Goal: Information Seeking & Learning: Learn about a topic

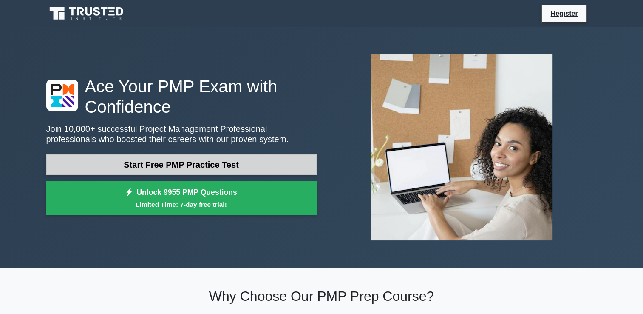
click at [210, 166] on link "Start Free PMP Practice Test" at bounding box center [181, 164] width 270 height 20
click at [273, 171] on link "Start Free PMP Practice Test" at bounding box center [181, 164] width 270 height 20
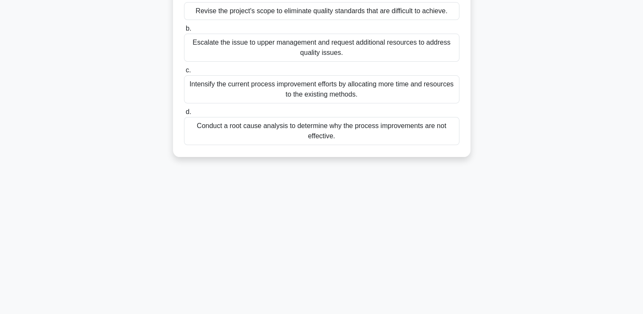
scroll to position [145, 0]
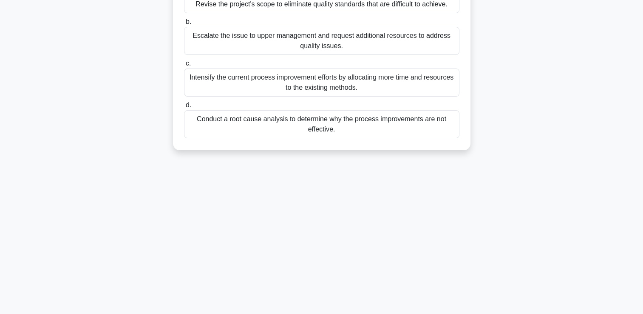
click at [643, 14] on main "9:42 Stop PMP Intermediate 1/10 While conducting Quality Assurance activities f…" at bounding box center [321, 98] width 643 height 432
click at [643, 14] on main "9:41 Stop PMP Intermediate 1/10 While conducting Quality Assurance activities f…" at bounding box center [321, 98] width 643 height 432
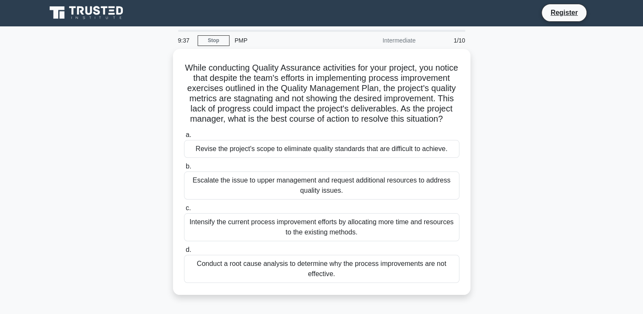
scroll to position [0, 0]
